Goal: Transaction & Acquisition: Obtain resource

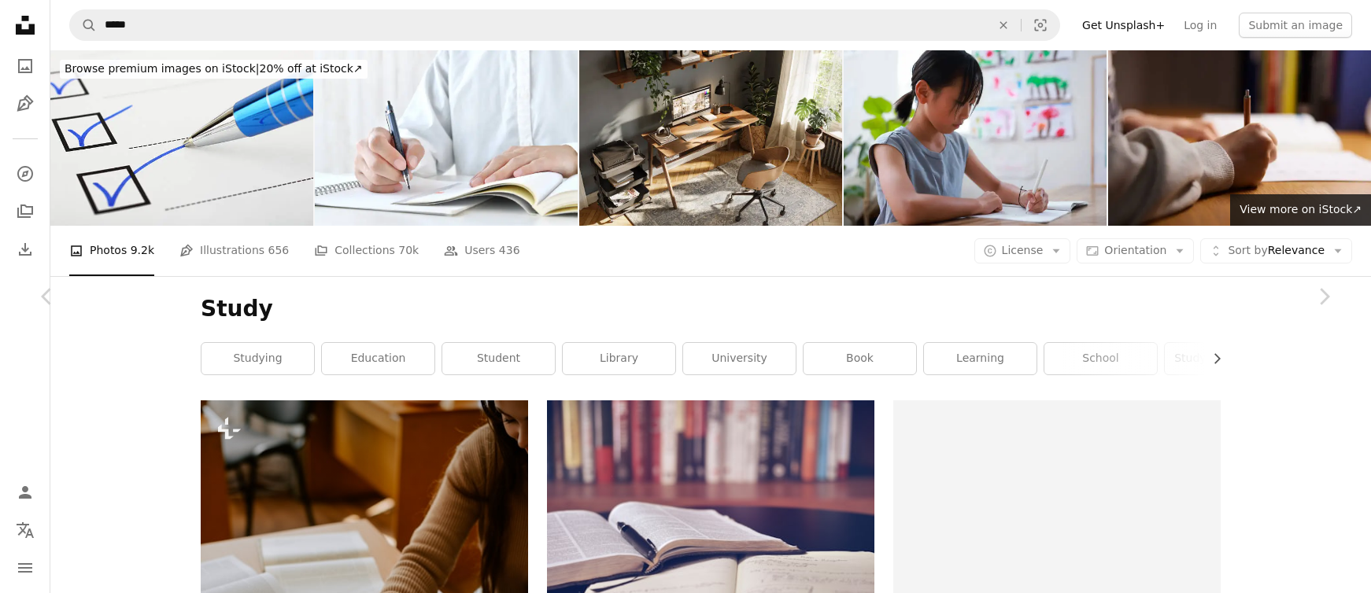
scroll to position [25955, 0]
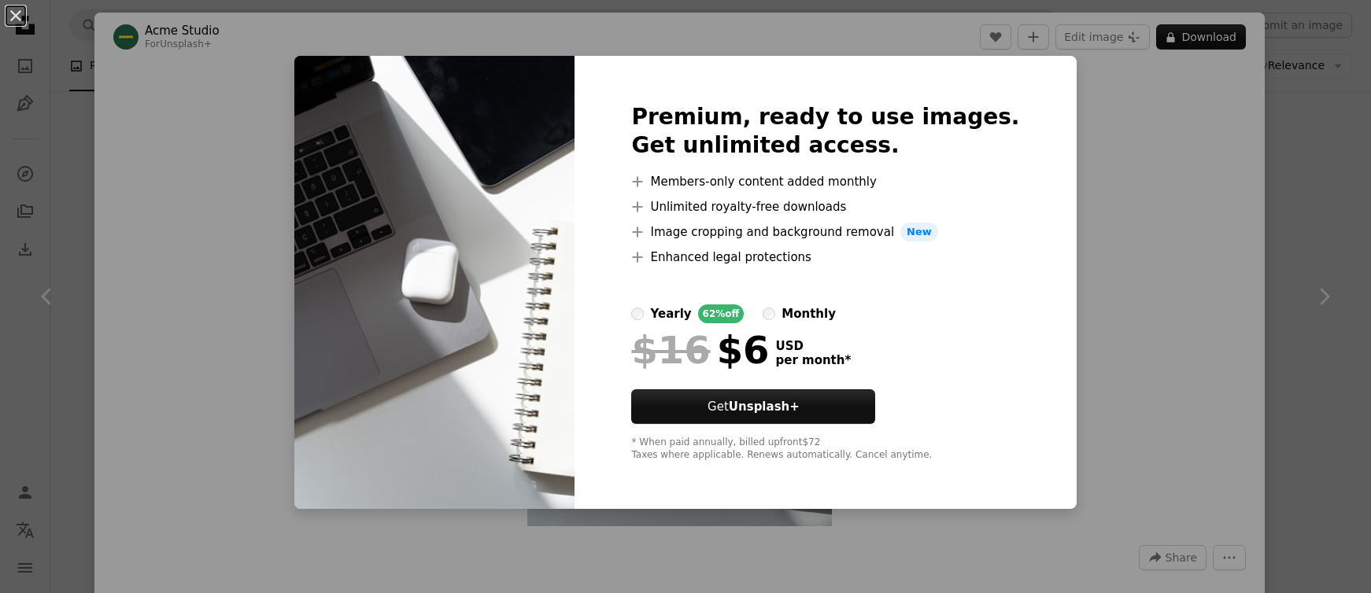
click at [1073, 317] on div "An X shape Premium, ready to use images. Get unlimited access. A plus sign Memb…" at bounding box center [685, 296] width 1371 height 593
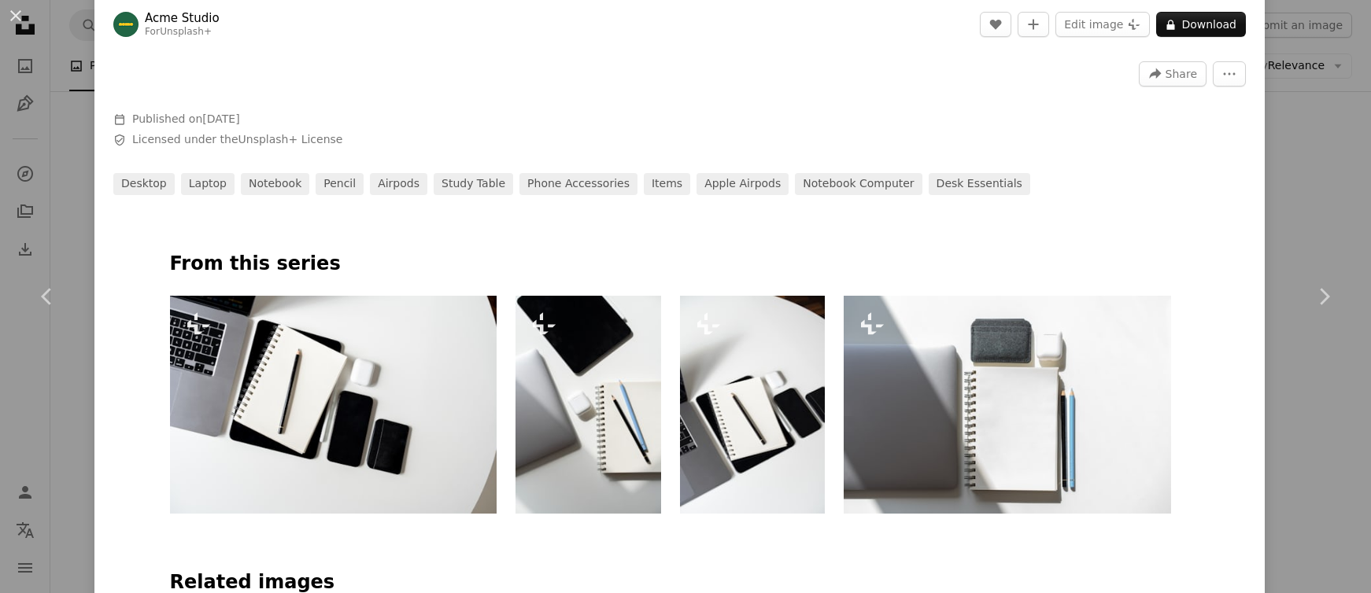
scroll to position [569, 0]
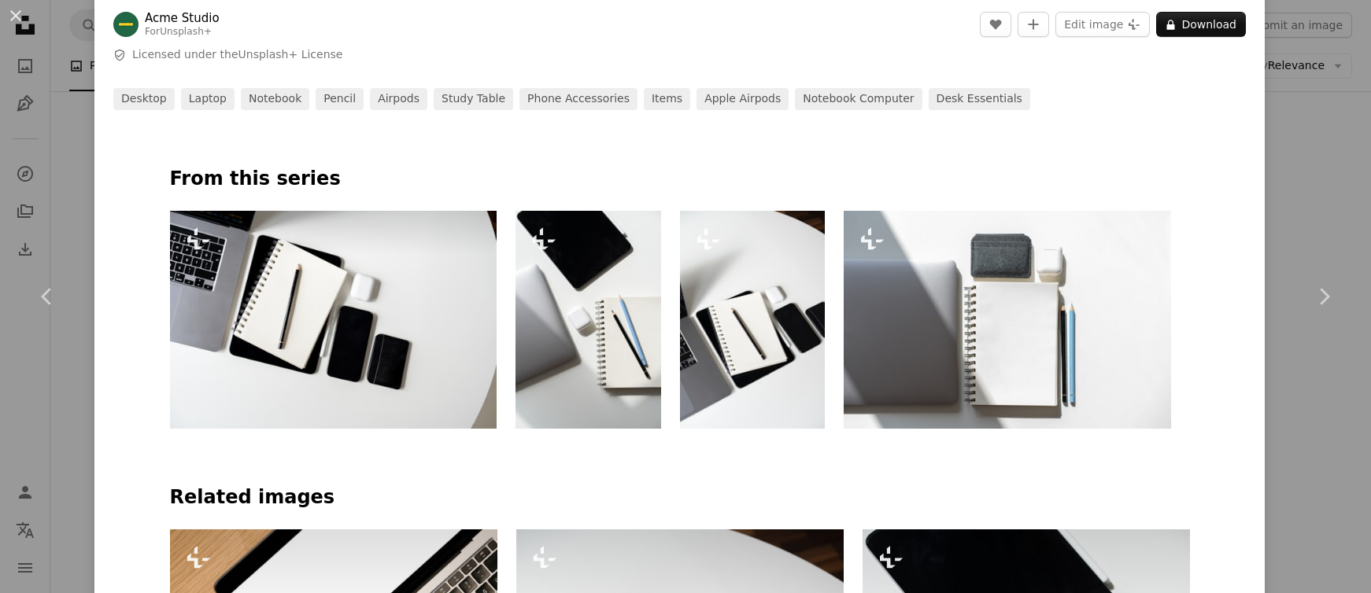
click at [419, 331] on img at bounding box center [333, 320] width 327 height 218
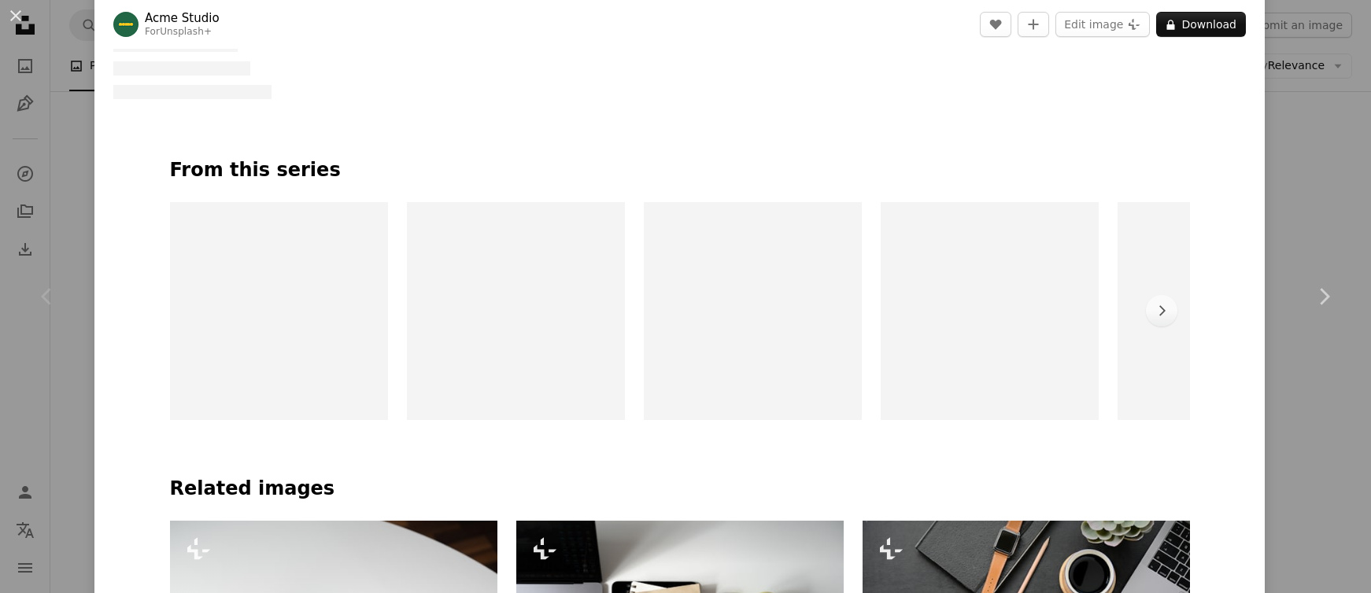
click at [1215, 37] on button "A lock Download" at bounding box center [1201, 24] width 90 height 25
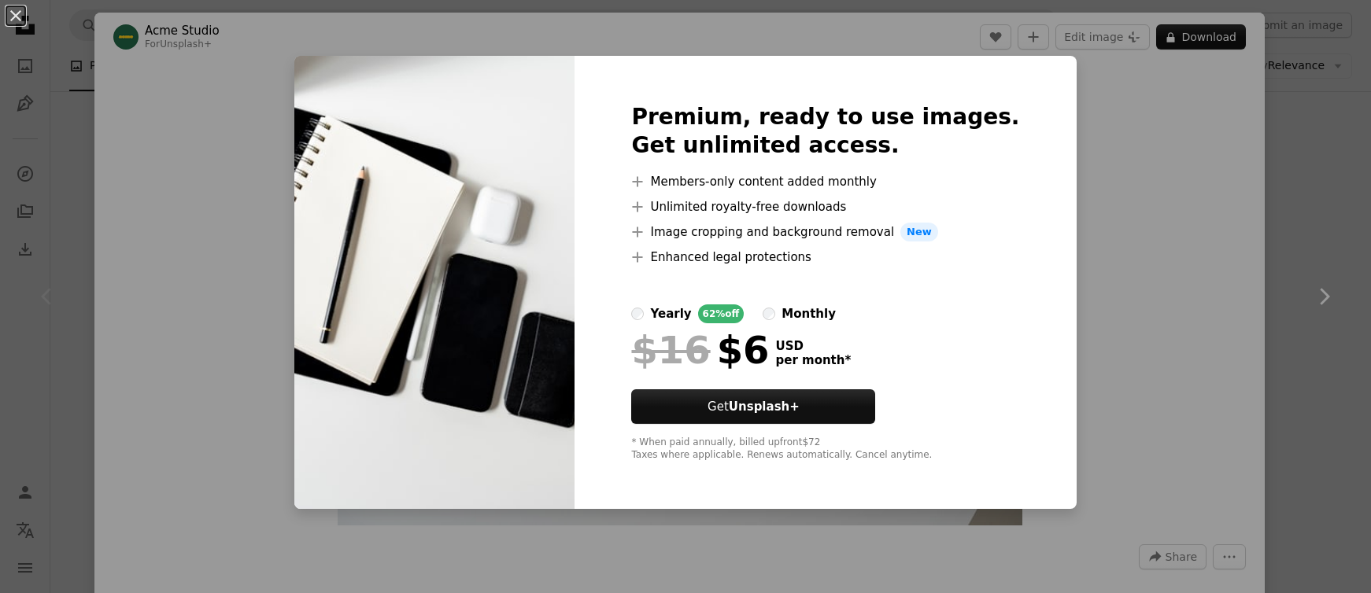
click at [1301, 312] on div "An X shape Premium, ready to use images. Get unlimited access. A plus sign Memb…" at bounding box center [685, 296] width 1371 height 593
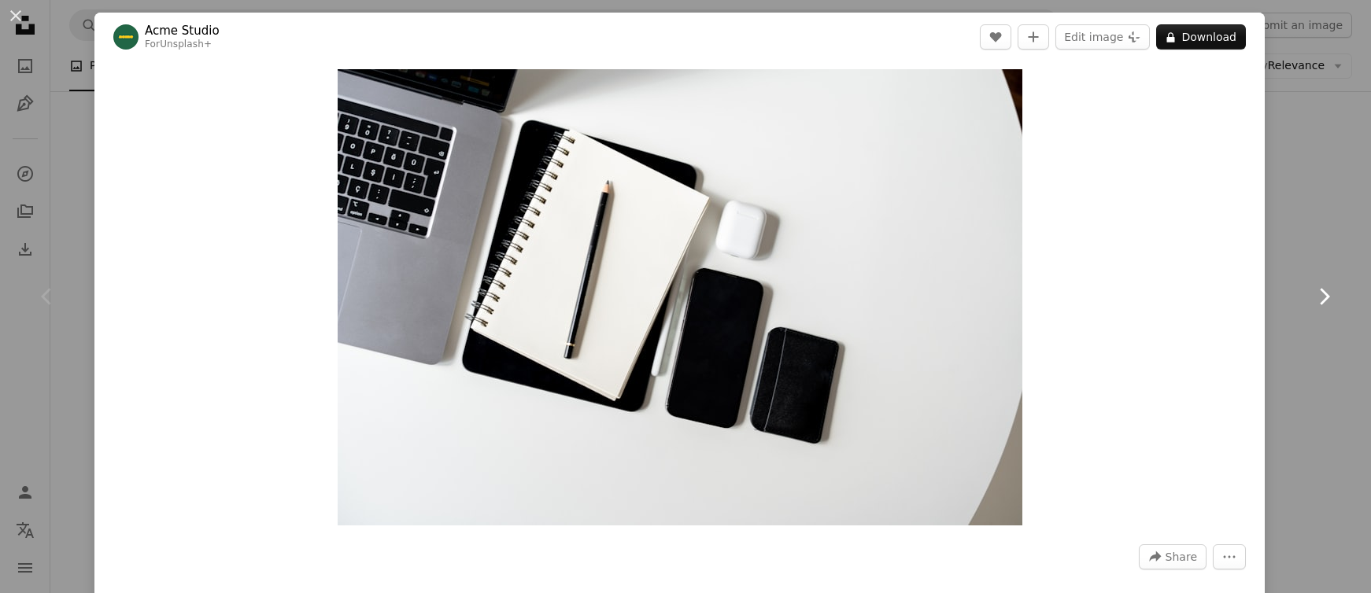
click at [1316, 318] on link "Chevron right" at bounding box center [1324, 296] width 94 height 151
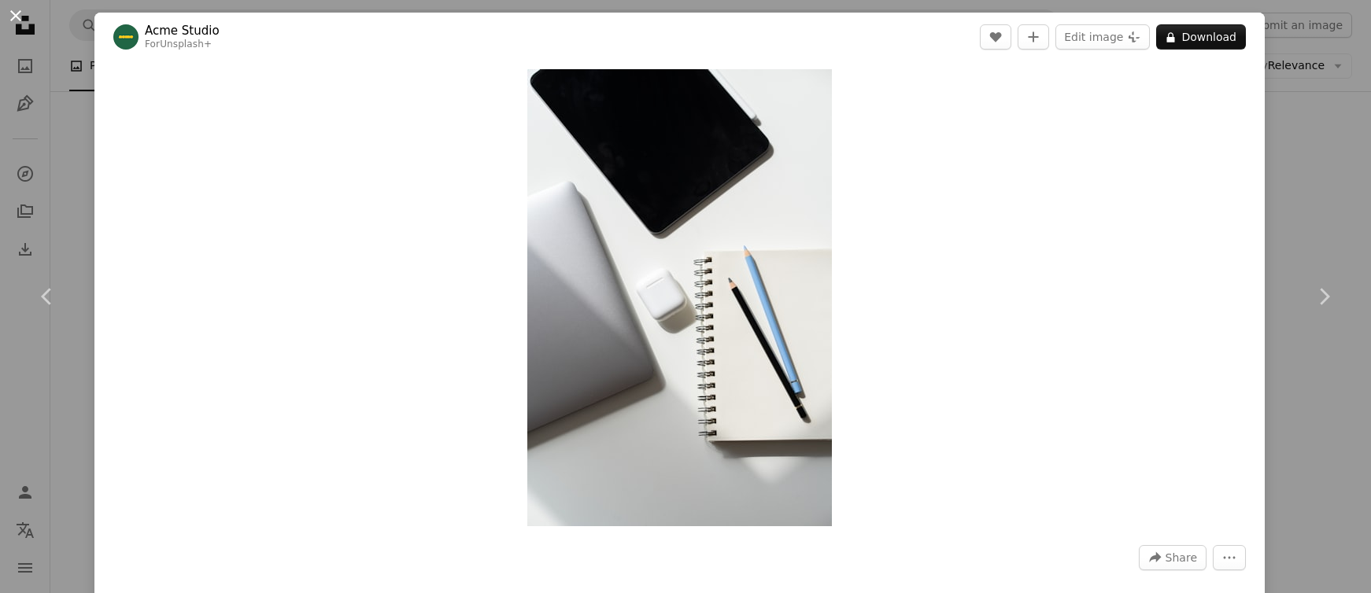
click at [13, 13] on button "An X shape" at bounding box center [15, 15] width 19 height 19
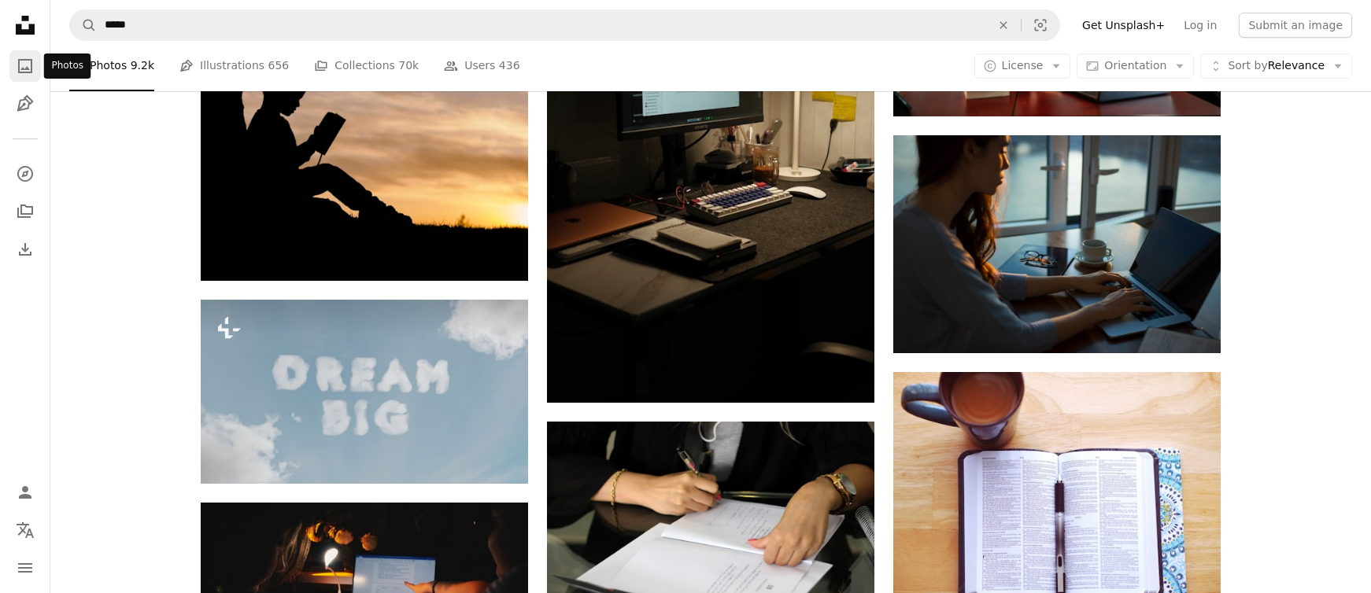
click at [24, 62] on icon "A photo" at bounding box center [25, 66] width 19 height 19
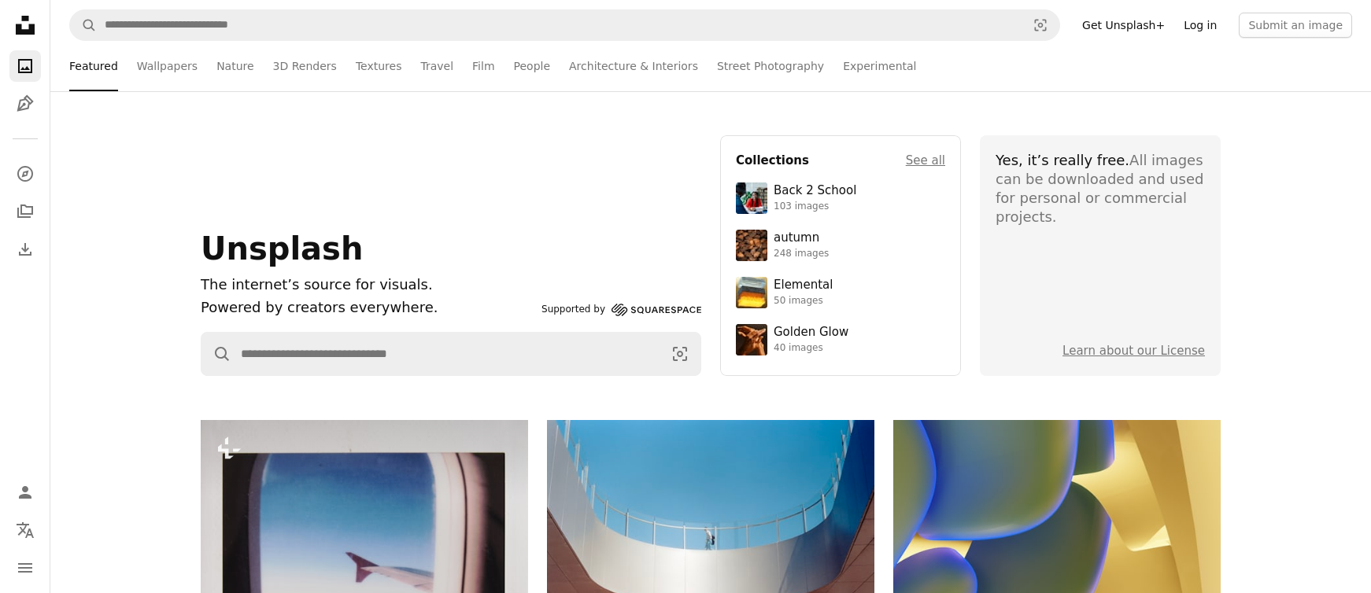
click at [1218, 25] on link "Log in" at bounding box center [1200, 25] width 52 height 25
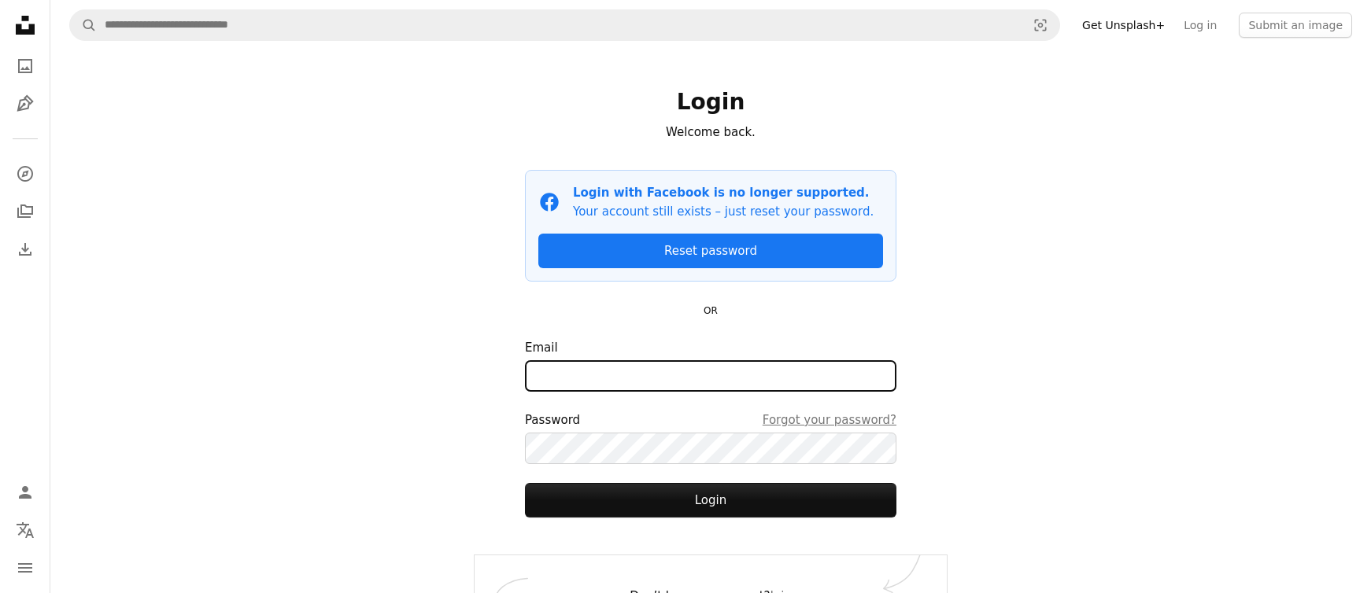
click at [680, 374] on input "Email" at bounding box center [710, 375] width 371 height 31
